Goal: Register for event/course

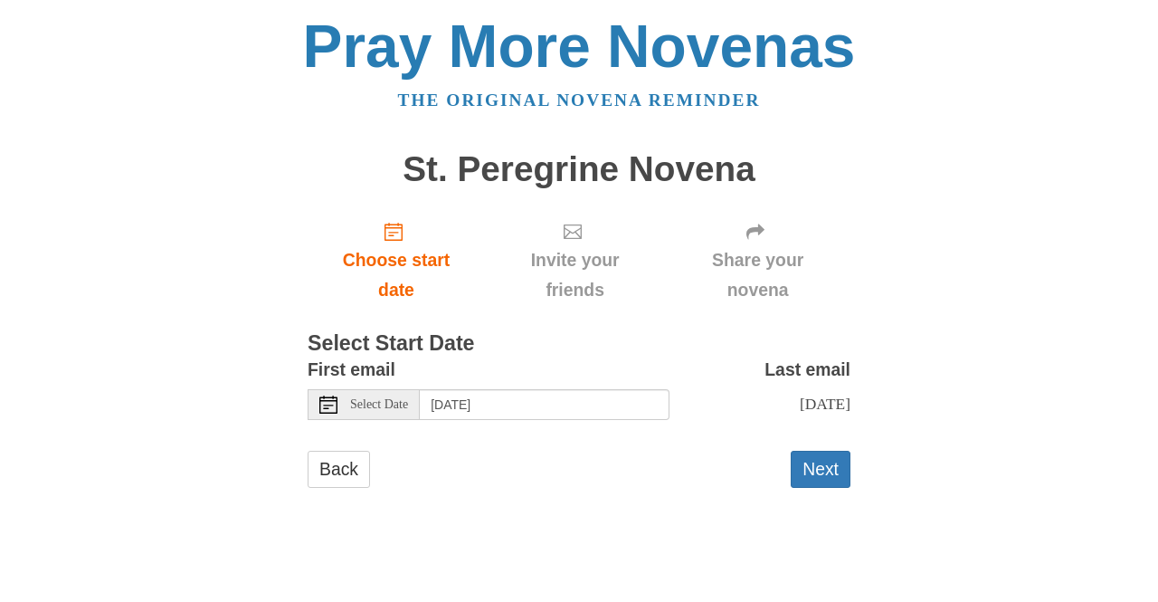
click at [403, 410] on span "Select Date" at bounding box center [379, 404] width 58 height 13
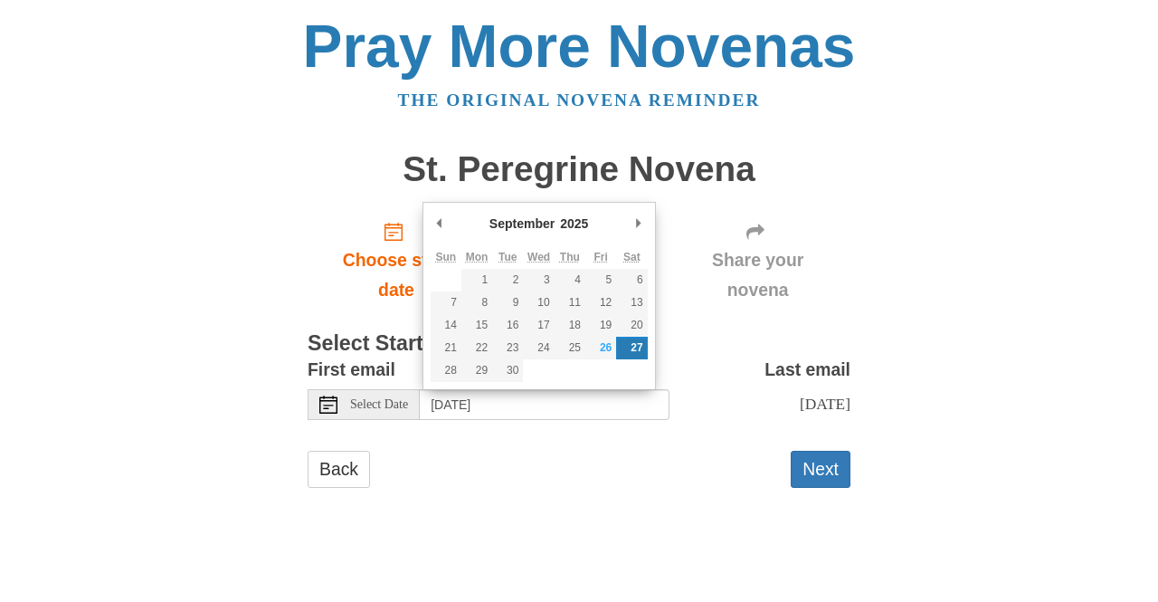
click at [545, 511] on main "St. Peregrine Novena Choose start date Invite your friends Share your novena Se…" at bounding box center [579, 328] width 543 height 390
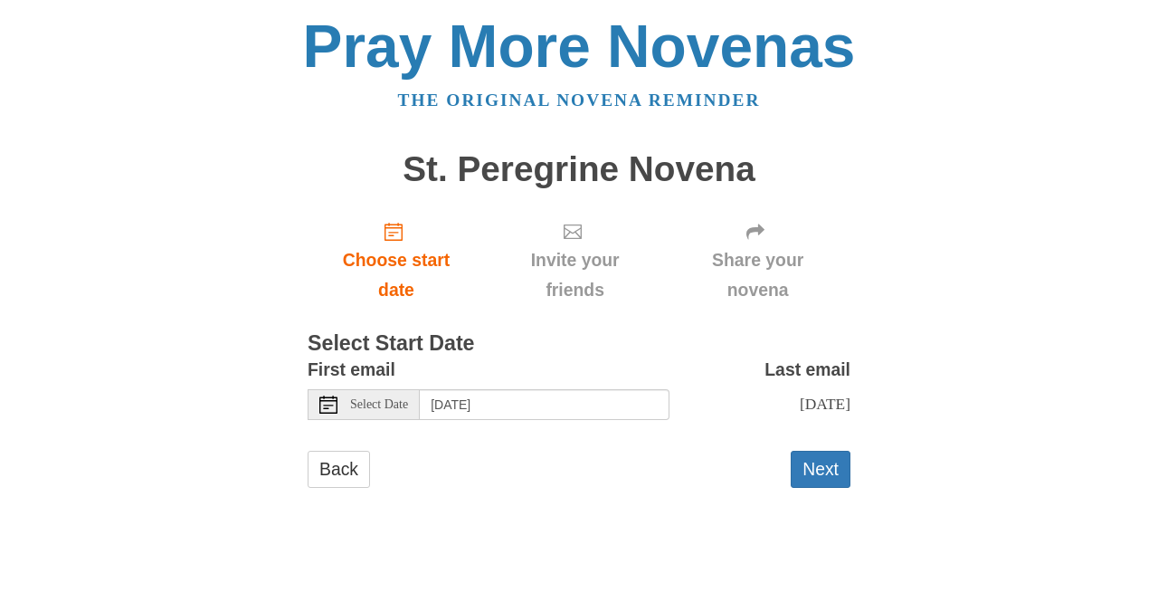
click at [381, 407] on span "Select Date" at bounding box center [379, 404] width 58 height 13
click at [824, 471] on button "Next" at bounding box center [821, 469] width 60 height 37
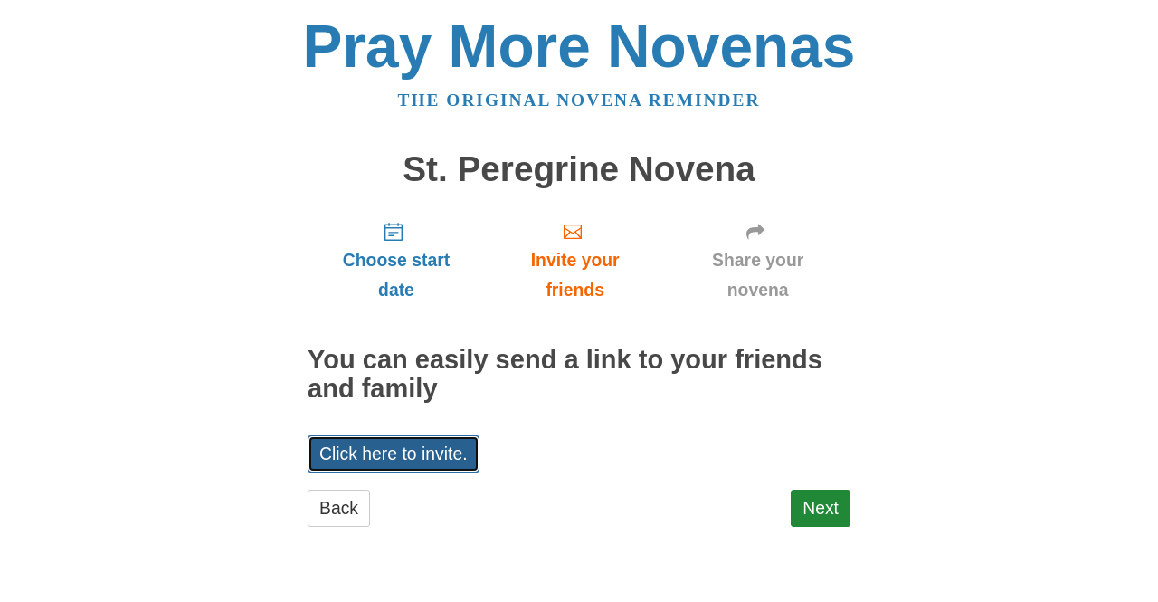
click at [411, 459] on link "Click here to invite." at bounding box center [394, 453] width 172 height 37
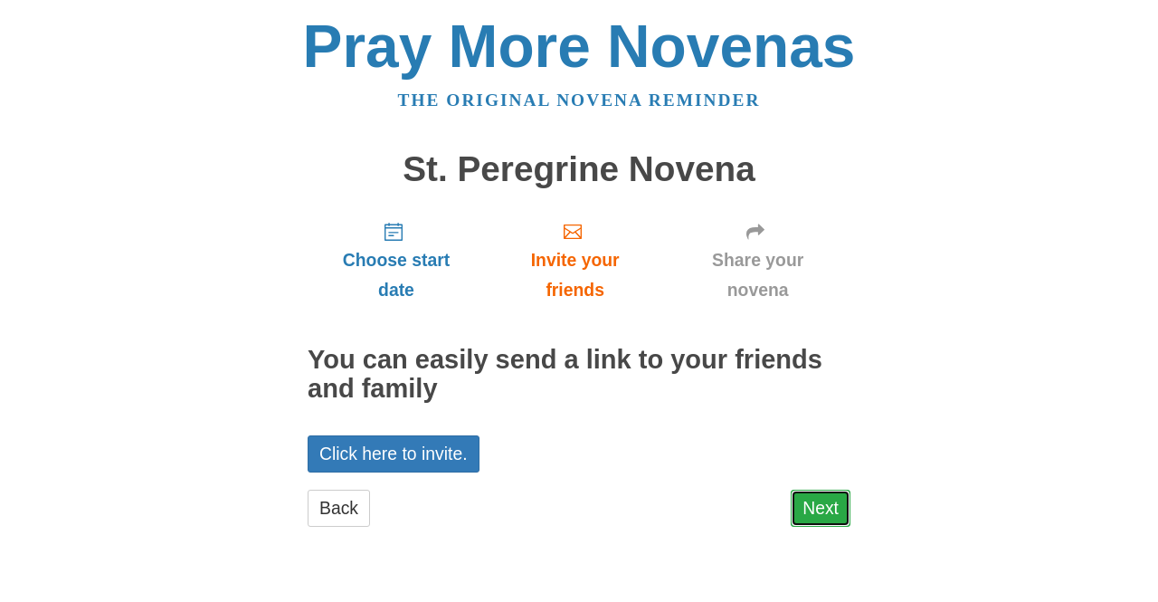
click at [832, 512] on link "Next" at bounding box center [821, 508] width 60 height 37
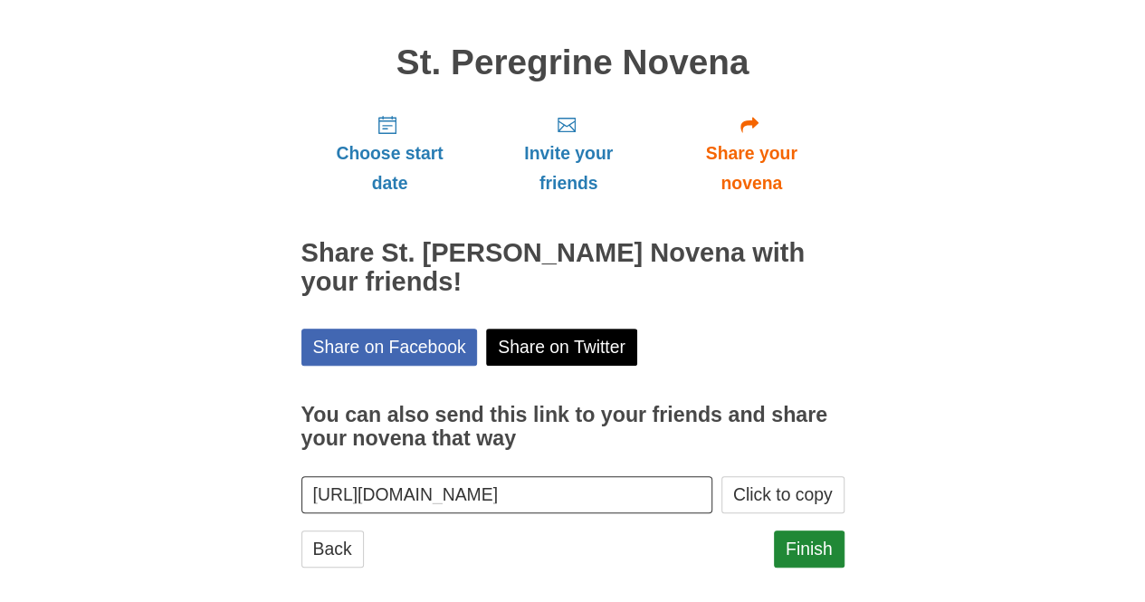
scroll to position [123, 0]
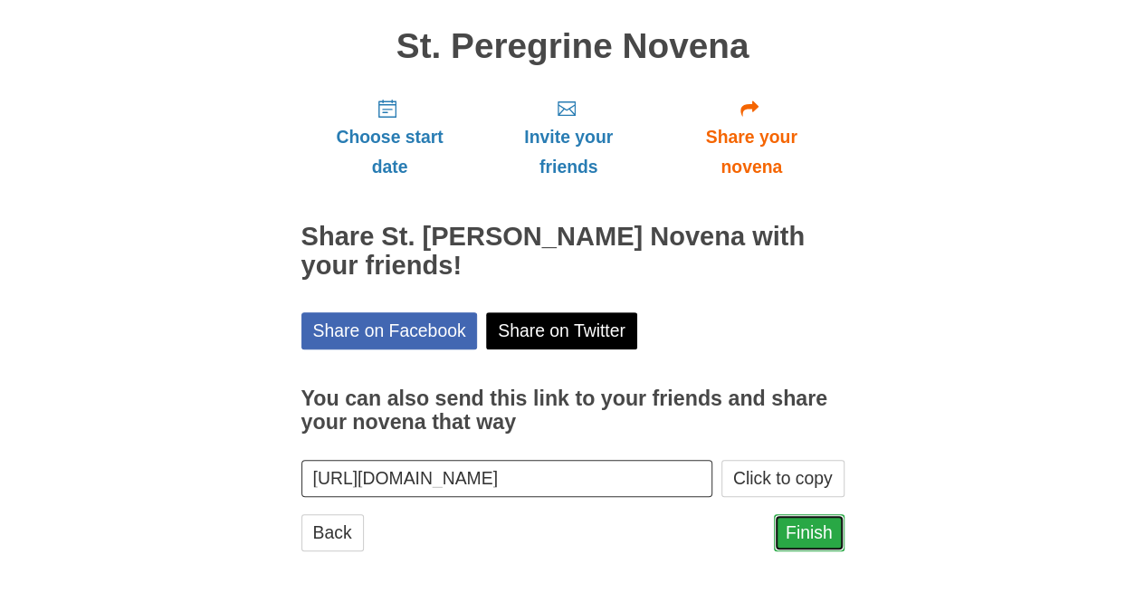
click at [810, 538] on link "Finish" at bounding box center [809, 532] width 71 height 37
